Goal: Task Accomplishment & Management: Manage account settings

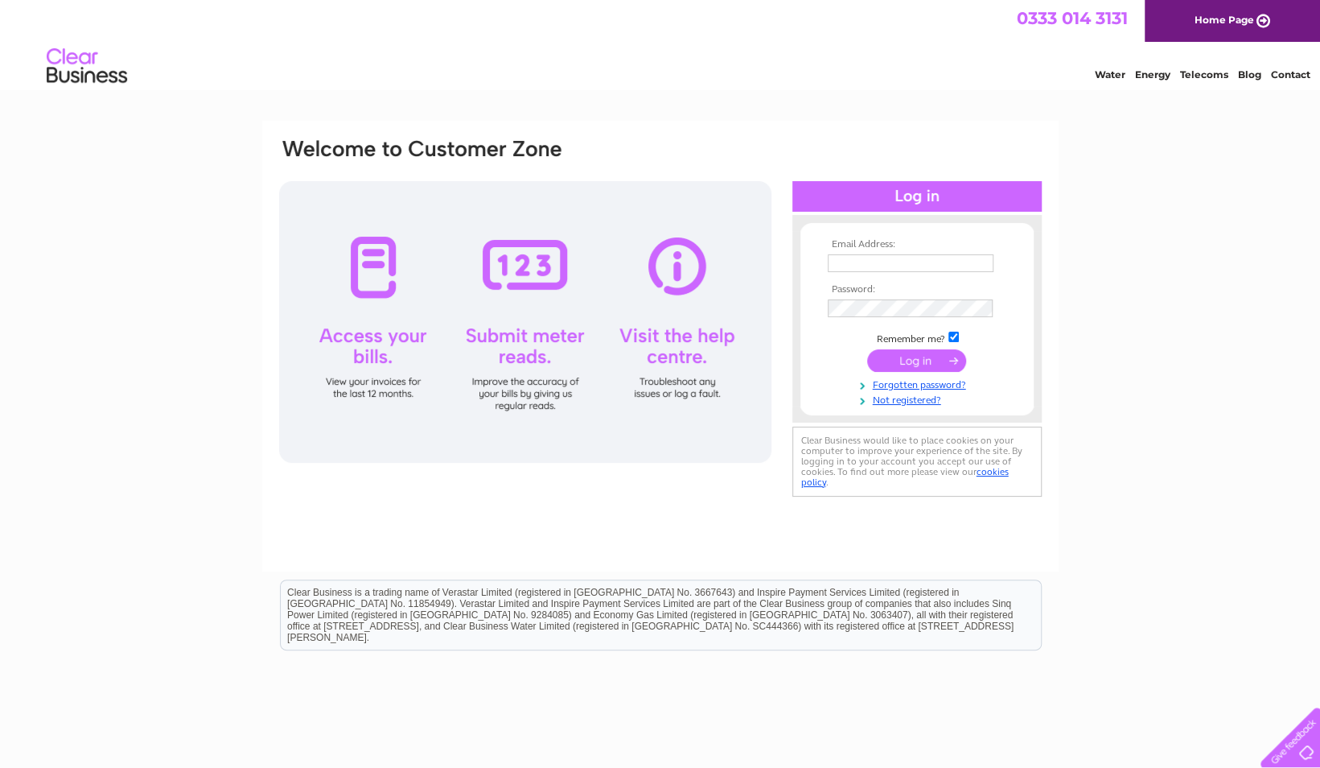
type input "[PERSON_NAME][EMAIL_ADDRESS][DOMAIN_NAME]"
click at [916, 359] on input "submit" at bounding box center [916, 360] width 99 height 23
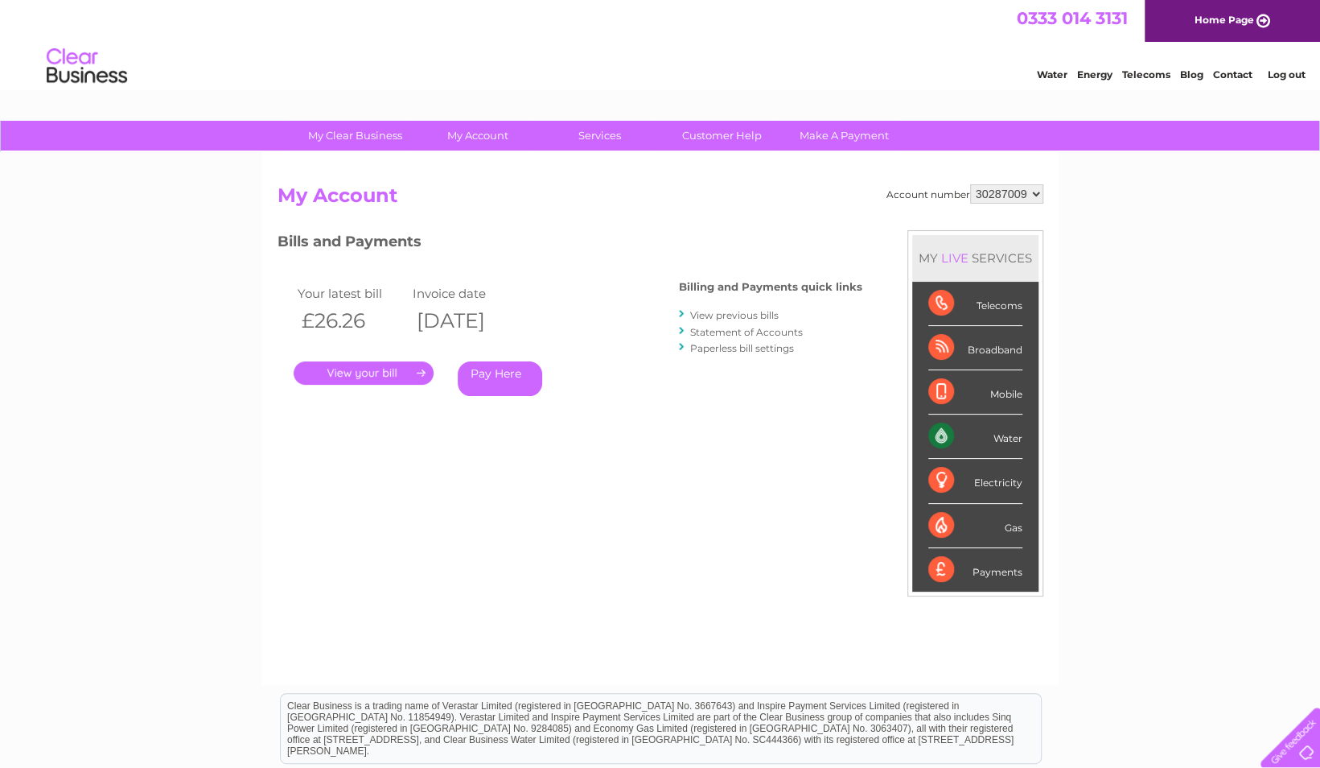
click at [403, 370] on link "." at bounding box center [364, 372] width 140 height 23
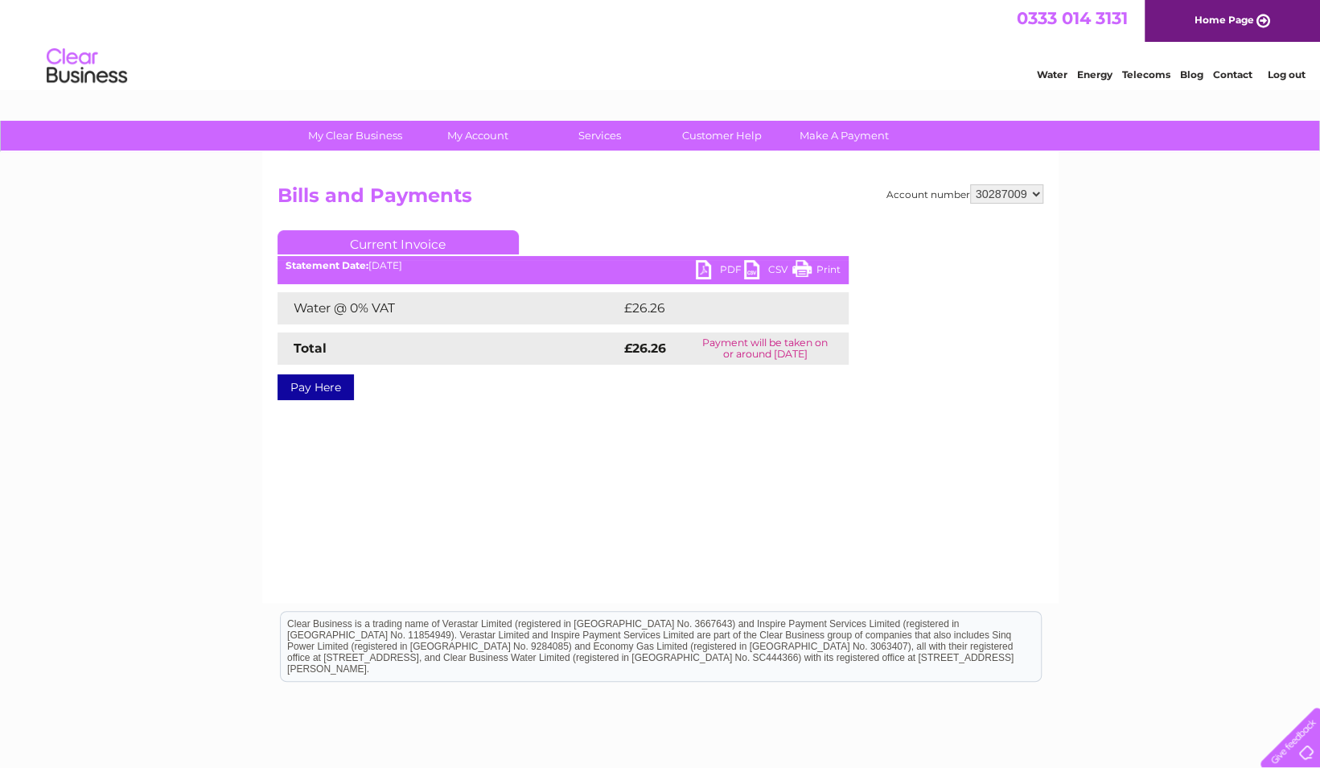
click at [718, 272] on link "PDF" at bounding box center [720, 271] width 48 height 23
